Goal: Task Accomplishment & Management: Use online tool/utility

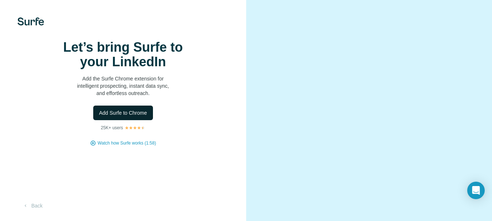
click at [126, 117] on span "Add Surfe to Chrome" at bounding box center [123, 112] width 48 height 7
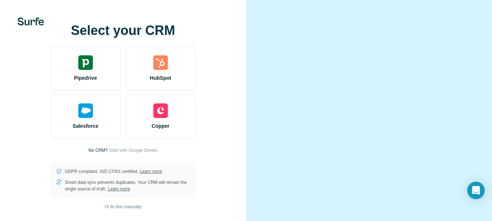
click at [231, 35] on div "Select your CRM Pipedrive HubSpot Salesforce Copper No CRM? Start with Google S…" at bounding box center [123, 110] width 246 height 221
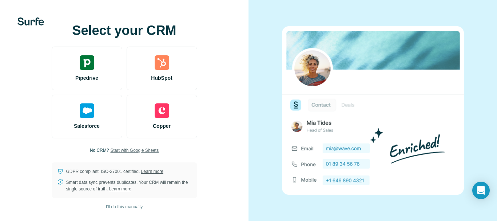
click at [143, 151] on span "Start with Google Sheets" at bounding box center [134, 150] width 48 height 7
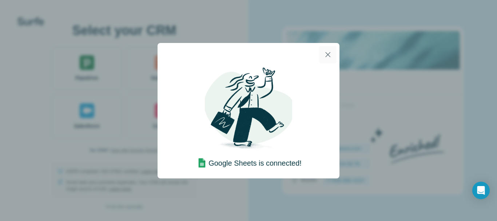
click at [326, 55] on icon "button" at bounding box center [328, 54] width 9 height 9
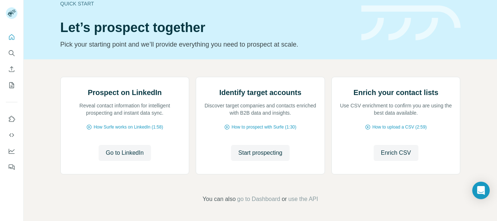
scroll to position [84, 0]
click at [123, 157] on span "Go to LinkedIn" at bounding box center [125, 153] width 38 height 9
click at [142, 128] on span "How Surfe works on LinkedIn (1:58)" at bounding box center [129, 127] width 70 height 7
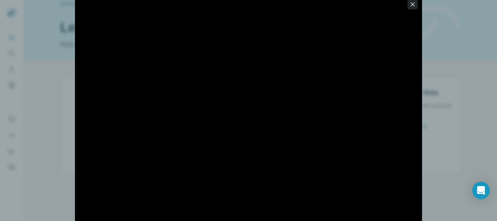
click at [413, 3] on icon "button" at bounding box center [412, 4] width 7 height 7
